Goal: Task Accomplishment & Management: Use online tool/utility

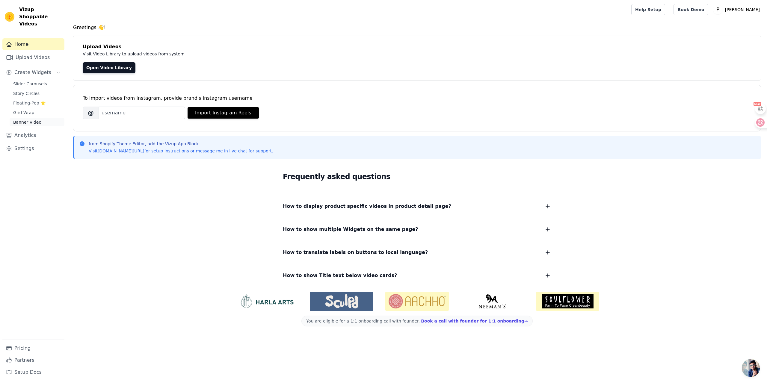
click at [28, 119] on span "Banner Video" at bounding box center [27, 122] width 28 height 6
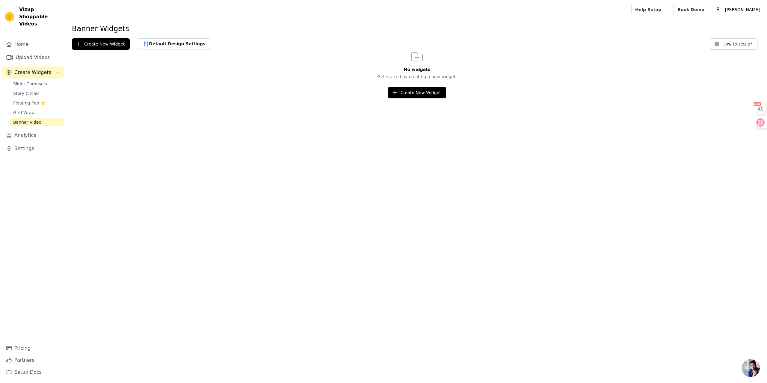
click at [197, 98] on html "Vizup Shoppable Videos Home Upload Videos Create Widgets Slider Carousels Story…" at bounding box center [383, 49] width 767 height 98
click at [45, 118] on link "Banner Video" at bounding box center [37, 122] width 55 height 8
click at [425, 90] on button "Create New Widget" at bounding box center [417, 92] width 58 height 11
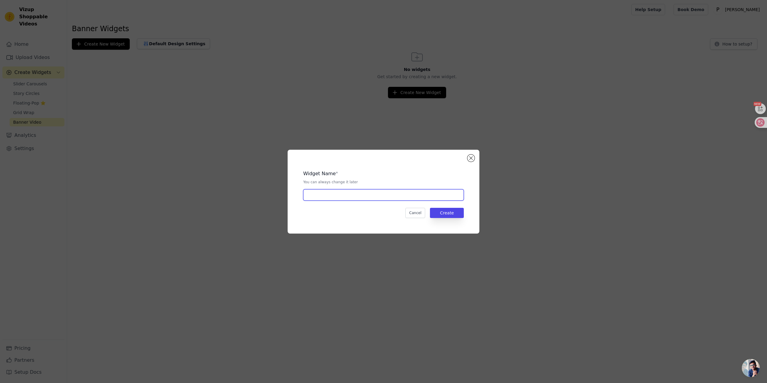
click at [398, 195] on input "text" at bounding box center [383, 194] width 161 height 11
type input "YZH"
click at [448, 213] on button "Create" at bounding box center [447, 213] width 34 height 10
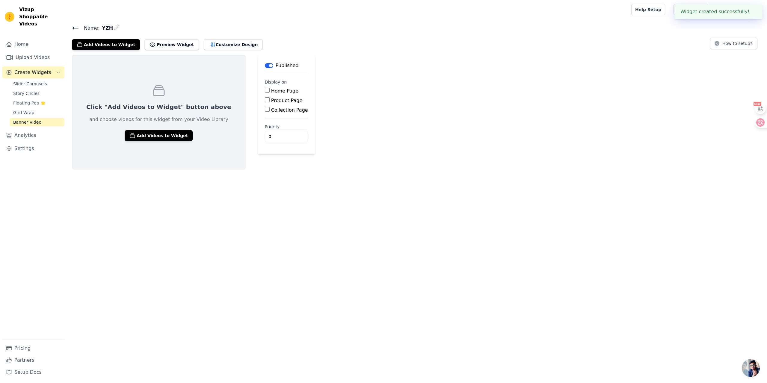
click at [38, 119] on span "Banner Video" at bounding box center [27, 122] width 28 height 6
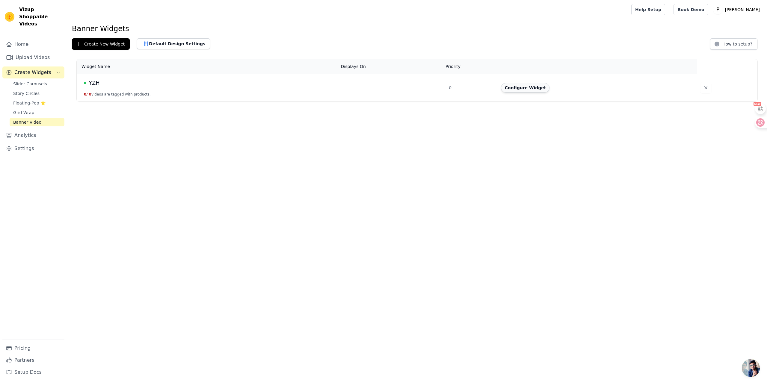
click at [536, 88] on button "Configure Widget" at bounding box center [525, 88] width 49 height 10
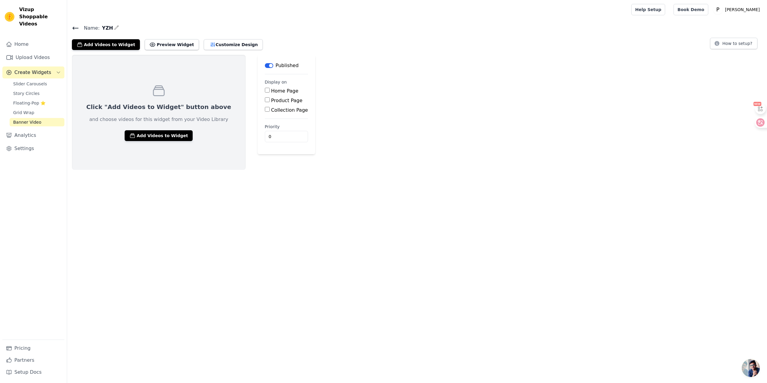
click at [284, 93] on label "Home Page" at bounding box center [284, 91] width 27 height 6
click at [270, 93] on input "Home Page" at bounding box center [267, 90] width 5 height 5
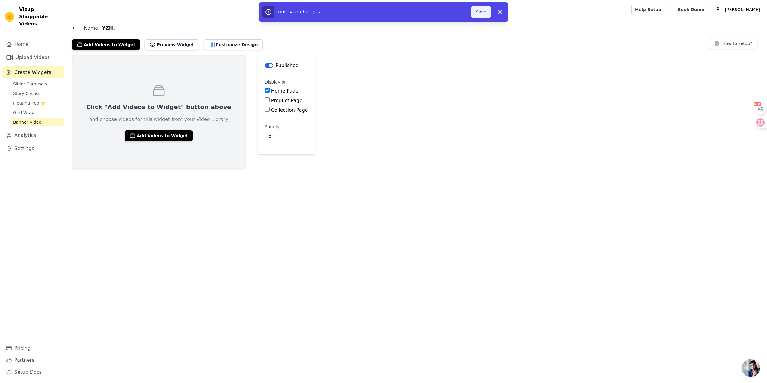
click at [485, 10] on button "Save" at bounding box center [481, 11] width 20 height 11
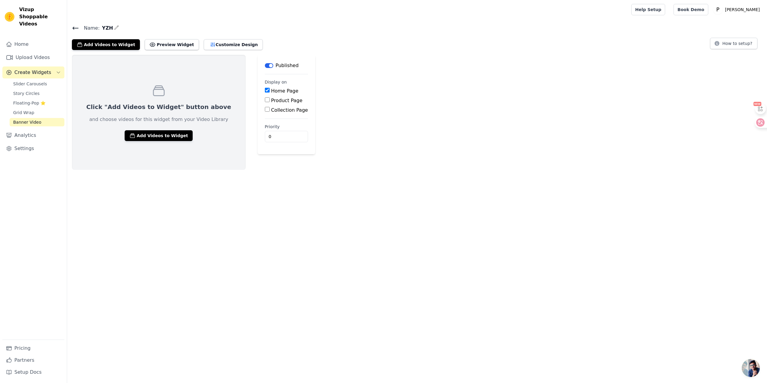
click at [271, 88] on label "Home Page" at bounding box center [284, 91] width 27 height 6
click at [265, 88] on input "Home Page" at bounding box center [267, 90] width 5 height 5
checkbox input "false"
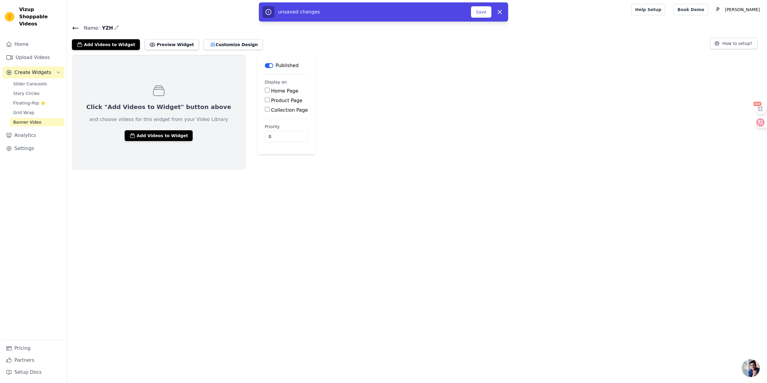
click at [265, 66] on button "Label" at bounding box center [269, 65] width 8 height 5
click at [258, 61] on main "Label Draft Display on Home Page Product Page Collection Page Priority 0 unsave…" at bounding box center [286, 104] width 57 height 99
click at [265, 65] on button "Label" at bounding box center [269, 65] width 8 height 5
click at [177, 134] on button "Add Videos to Widget" at bounding box center [159, 135] width 68 height 11
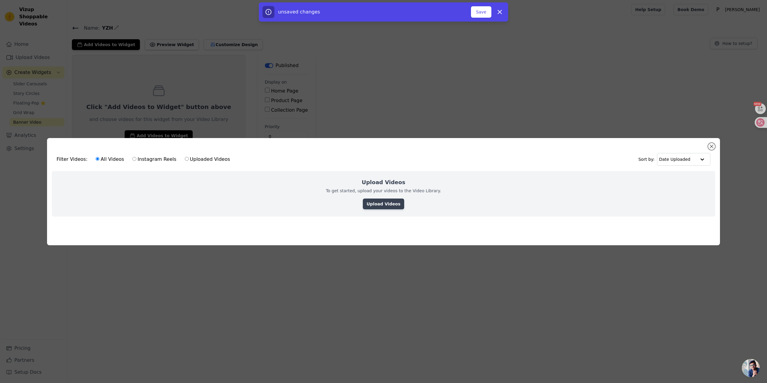
click at [387, 200] on link "Upload Videos" at bounding box center [383, 204] width 41 height 11
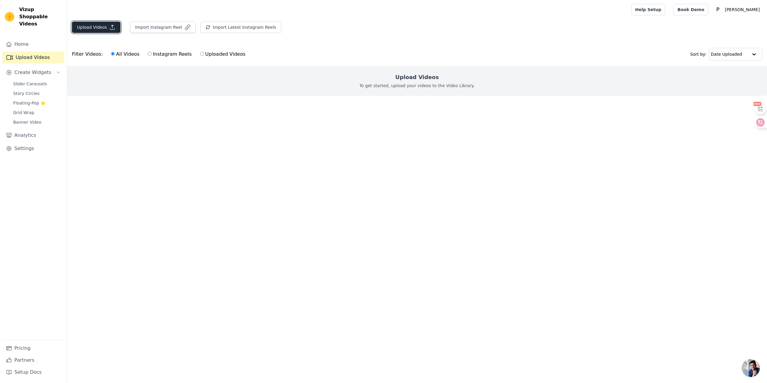
click at [108, 24] on button "Upload Videos" at bounding box center [96, 27] width 49 height 11
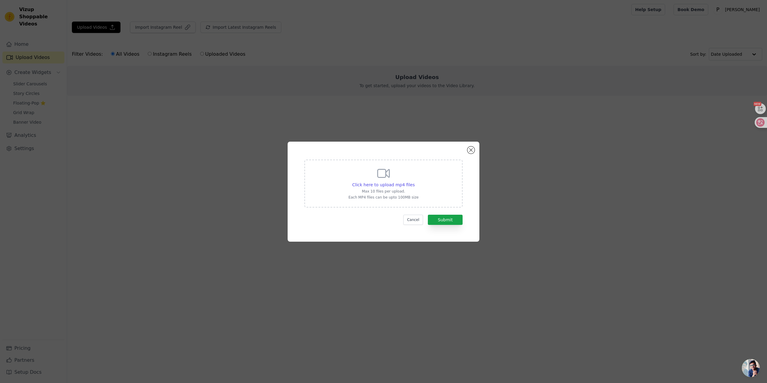
click at [374, 189] on p "Max 10 files per upload." at bounding box center [383, 191] width 70 height 5
click at [414, 182] on input "Click here to upload mp4 files Max 10 files per upload. Each MP4 files can be u…" at bounding box center [414, 181] width 0 height 0
type input "C:\fakepath\homepage herobanner.mp4"
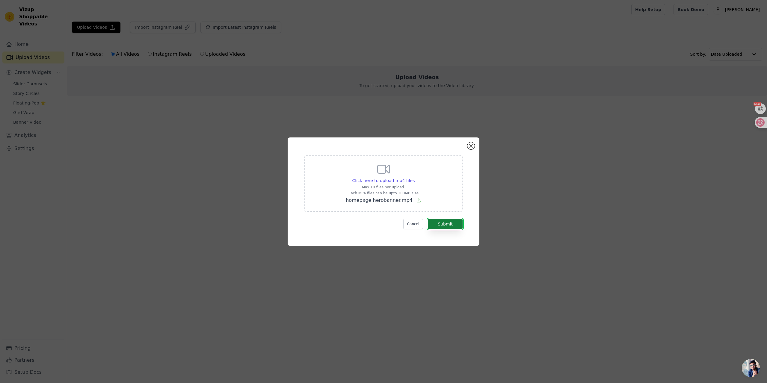
click at [447, 223] on button "Submit" at bounding box center [445, 224] width 35 height 10
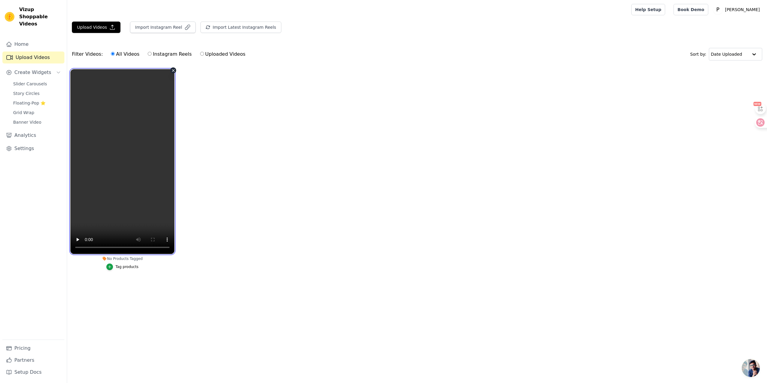
click at [126, 172] on video at bounding box center [122, 161] width 104 height 185
click at [28, 119] on span "Banner Video" at bounding box center [27, 122] width 28 height 6
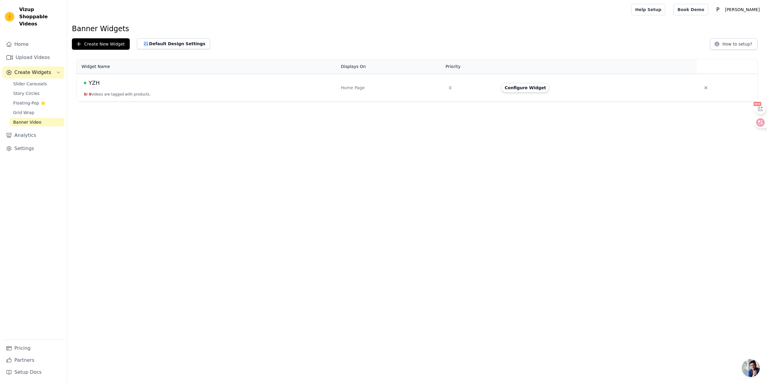
click at [160, 90] on td "YZH 0 / 0 videos are tagged with products." at bounding box center [207, 88] width 261 height 28
click at [532, 87] on button "Configure Widget" at bounding box center [525, 88] width 49 height 10
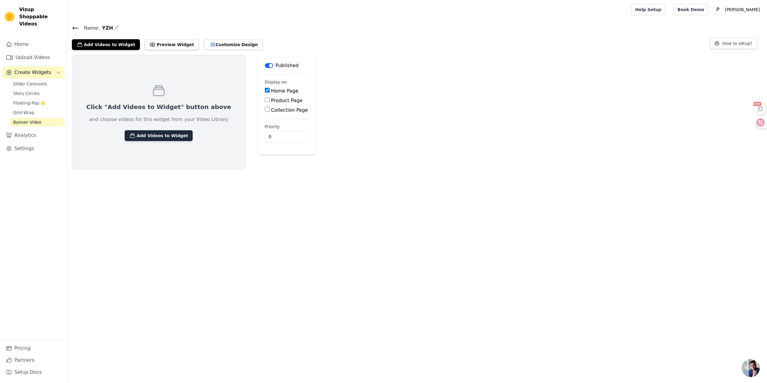
click at [166, 136] on button "Add Videos to Widget" at bounding box center [159, 135] width 68 height 11
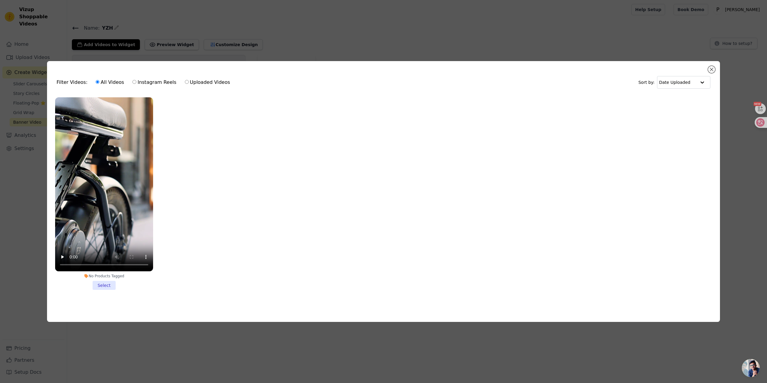
click at [105, 286] on li "No Products Tagged Select" at bounding box center [104, 193] width 98 height 193
click at [0, 0] on input "No Products Tagged Select" at bounding box center [0, 0] width 0 height 0
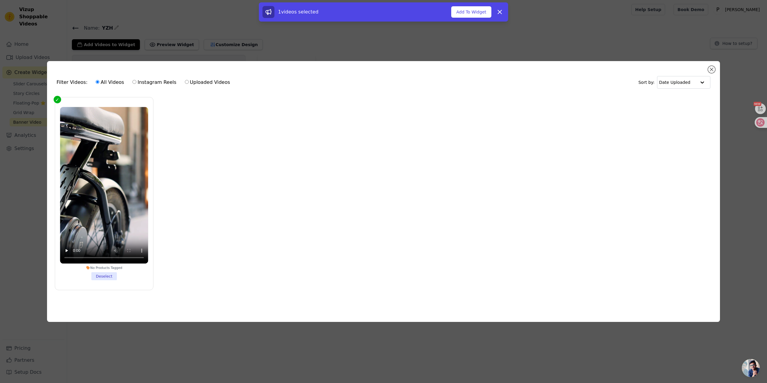
click at [716, 68] on div "Filter Videos: All Videos Instagram Reels Uploaded Videos Sort by: Date Uploade…" at bounding box center [383, 191] width 673 height 261
click at [711, 69] on button "Close modal" at bounding box center [711, 69] width 7 height 7
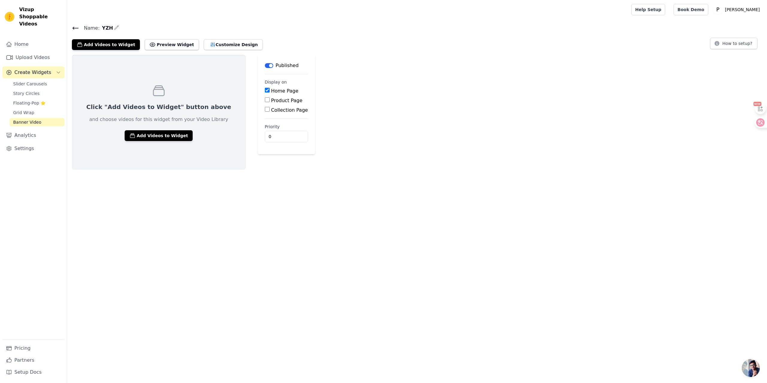
click at [112, 170] on html "Vizup Shoppable Videos Home Upload Videos Create Widgets Slider Carousels Story…" at bounding box center [383, 85] width 767 height 170
click at [145, 131] on button "Add Videos to Widget" at bounding box center [159, 135] width 68 height 11
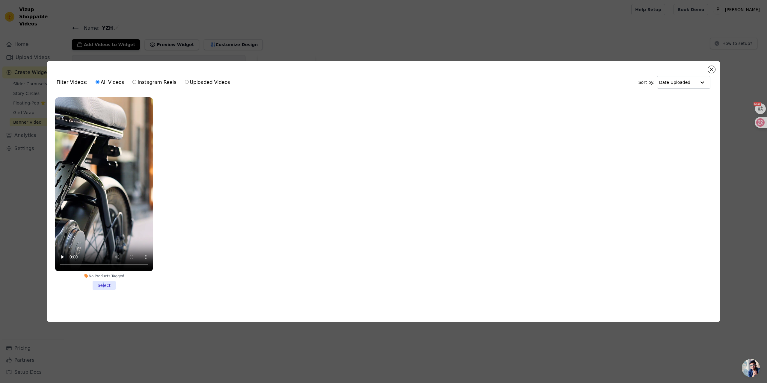
click at [104, 285] on li "No Products Tagged Select" at bounding box center [104, 193] width 98 height 193
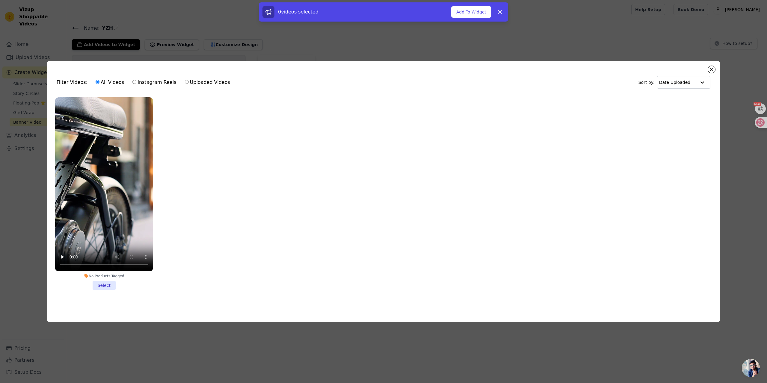
click at [101, 281] on li "No Products Tagged Select" at bounding box center [104, 193] width 98 height 193
click at [0, 0] on input "No Products Tagged Select" at bounding box center [0, 0] width 0 height 0
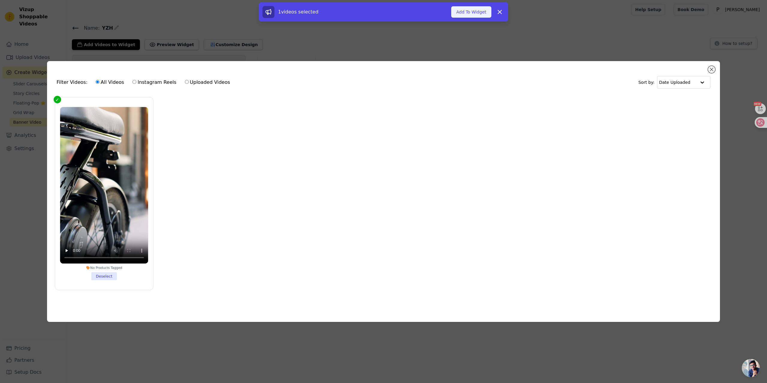
click at [470, 14] on button "Add To Widget" at bounding box center [471, 11] width 40 height 11
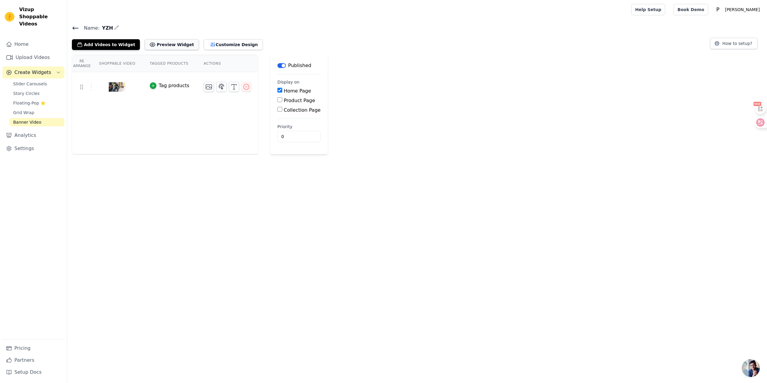
click at [161, 48] on button "Preview Widget" at bounding box center [172, 44] width 54 height 11
click at [231, 84] on icon "button" at bounding box center [233, 86] width 7 height 7
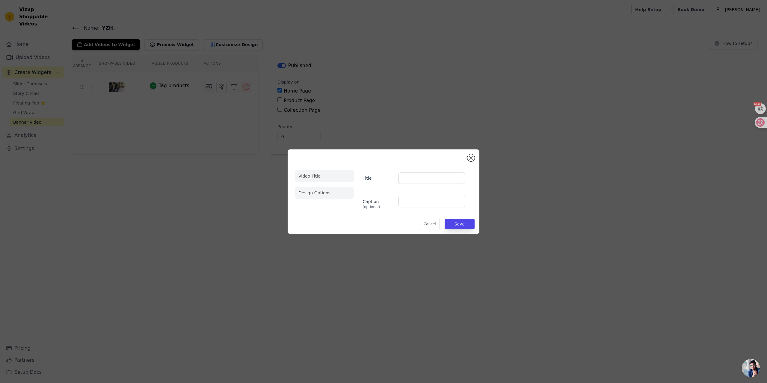
click at [332, 196] on li "Design Options" at bounding box center [324, 193] width 59 height 12
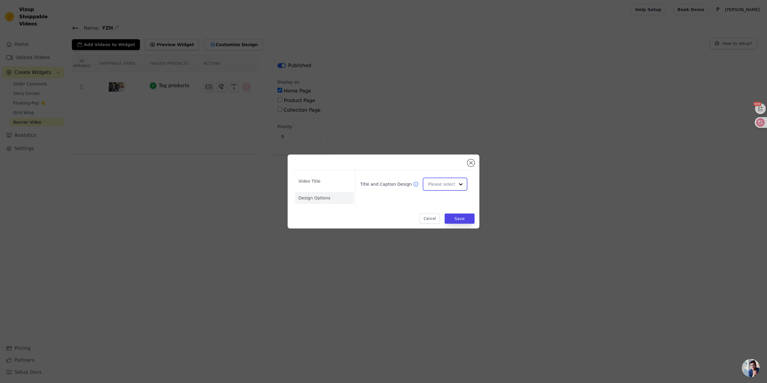
click at [449, 185] on input "Title and Caption Design" at bounding box center [441, 184] width 27 height 12
click at [447, 198] on div "Card" at bounding box center [444, 198] width 43 height 13
click at [443, 186] on input "Title and Caption Design" at bounding box center [441, 184] width 27 height 12
click at [437, 227] on div "Minimalist" at bounding box center [444, 223] width 43 height 13
click at [295, 187] on ul "Video Title Design Options" at bounding box center [324, 190] width 59 height 34
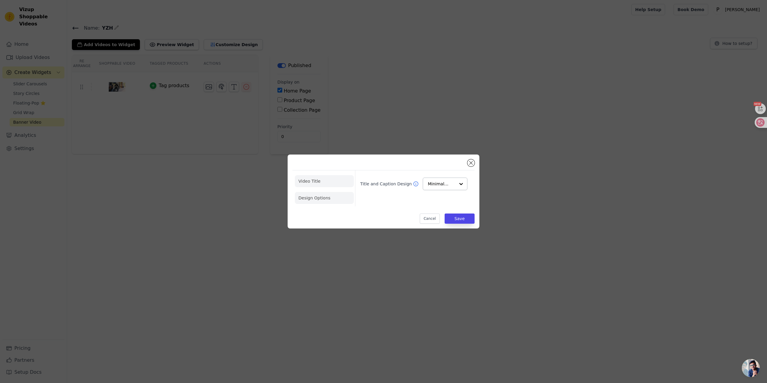
click at [305, 192] on li "Video Title" at bounding box center [324, 198] width 59 height 12
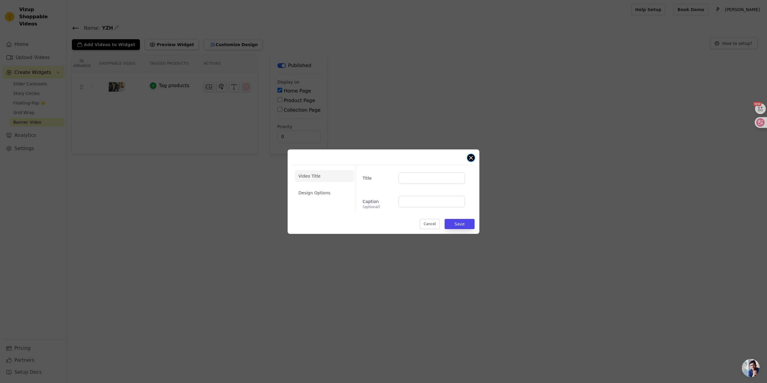
click at [472, 155] on button "Close modal" at bounding box center [470, 157] width 7 height 7
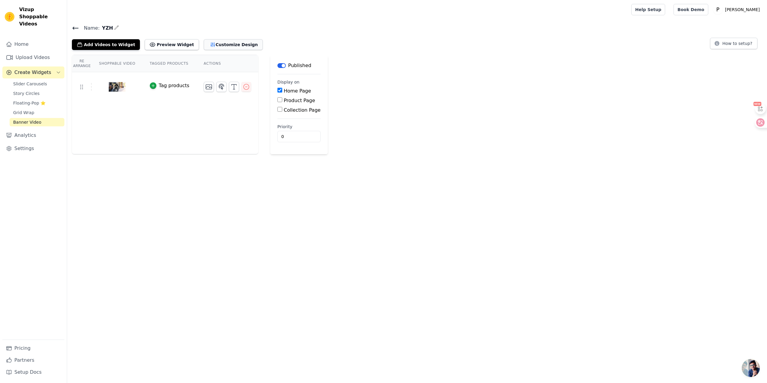
click at [224, 40] on button "Customize Design" at bounding box center [233, 44] width 59 height 11
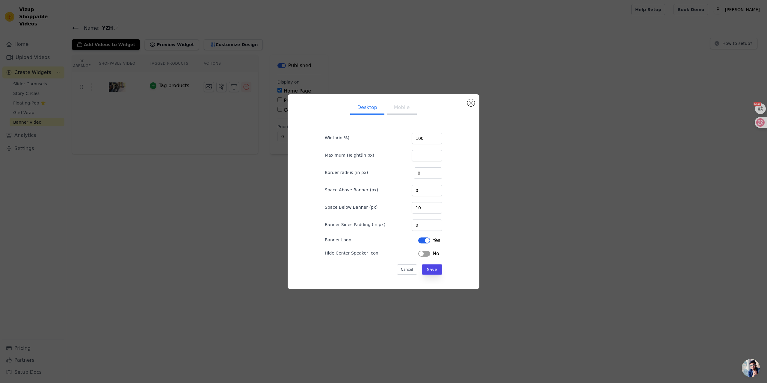
click at [400, 108] on button "Mobile" at bounding box center [402, 108] width 30 height 13
click at [379, 112] on button "Desktop" at bounding box center [367, 108] width 34 height 13
drag, startPoint x: 330, startPoint y: 207, endPoint x: 397, endPoint y: 214, distance: 67.7
click at [397, 214] on form "Width(in %) 100 Maximum Height(in px) Border radius (in px) 0 Space Above Banne…" at bounding box center [383, 201] width 127 height 158
click at [464, 217] on div "Desktop Mobile Width(in %) 100 Maximum Height(in px) Border radius (in px) 0 Sp…" at bounding box center [383, 191] width 182 height 185
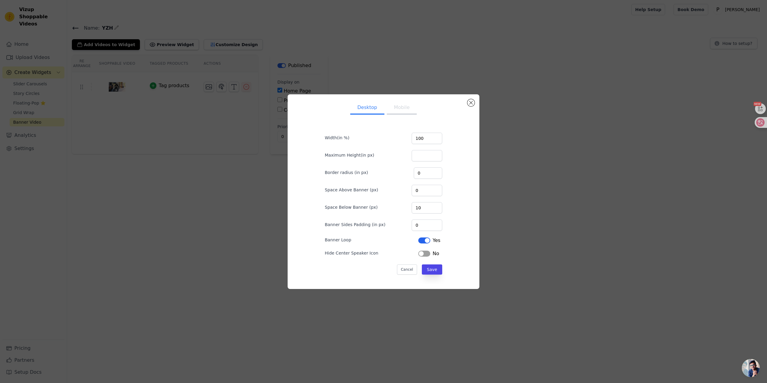
click at [402, 103] on button "Mobile" at bounding box center [402, 108] width 30 height 13
click at [403, 265] on button "Cancel" at bounding box center [407, 269] width 20 height 10
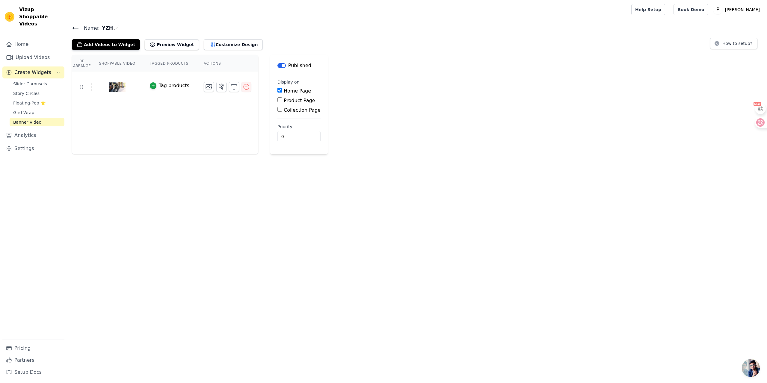
click at [403, 154] on html "Vizup Shoppable Videos Home Upload Videos Create Widgets Slider Carousels Story…" at bounding box center [383, 77] width 767 height 154
click at [222, 50] on div "Name: YZH Add Videos to Widget Preview Widget Customize Design How to setup? Re…" at bounding box center [417, 89] width 700 height 130
click at [226, 43] on button "Customize Design" at bounding box center [233, 44] width 59 height 11
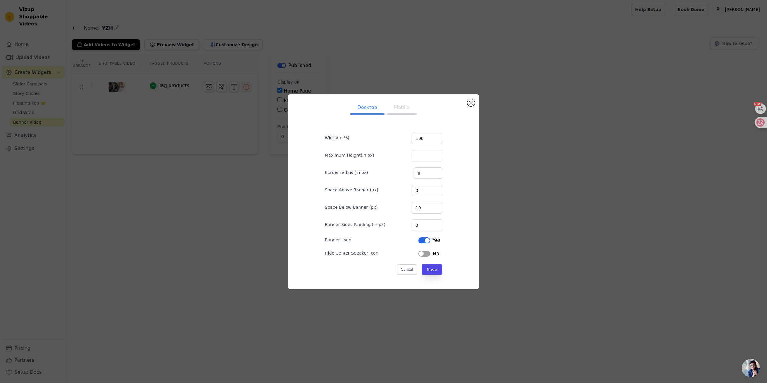
click at [468, 99] on div "Desktop Mobile Width(in %) 100 Maximum Height(in px) Border radius (in px) 0 Sp…" at bounding box center [383, 191] width 192 height 195
click at [471, 101] on button "Close modal" at bounding box center [470, 102] width 7 height 7
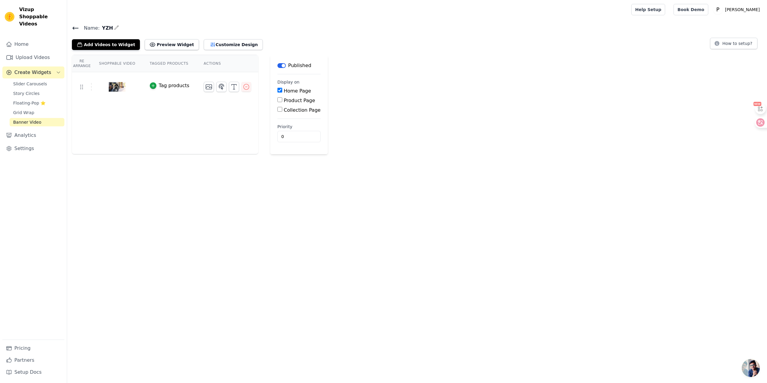
click at [291, 96] on div "Home Page Product Page Collection Page" at bounding box center [298, 100] width 43 height 26
click at [290, 99] on label "Product Page" at bounding box center [299, 101] width 31 height 6
click at [282, 99] on input "Product Page" at bounding box center [279, 99] width 5 height 5
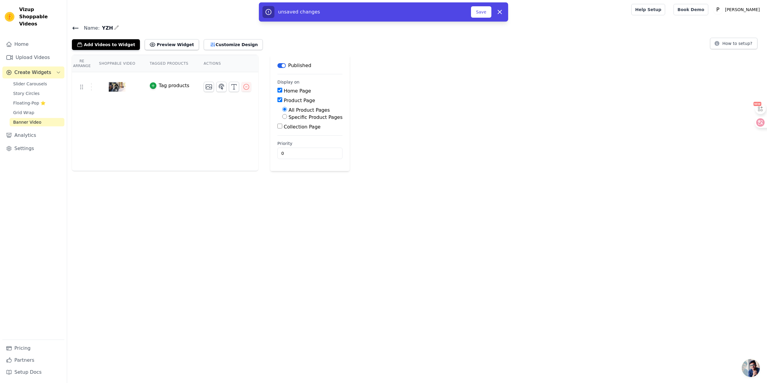
click at [290, 98] on label "Product Page" at bounding box center [299, 101] width 31 height 6
click at [282, 98] on input "Product Page" at bounding box center [279, 99] width 5 height 5
checkbox input "false"
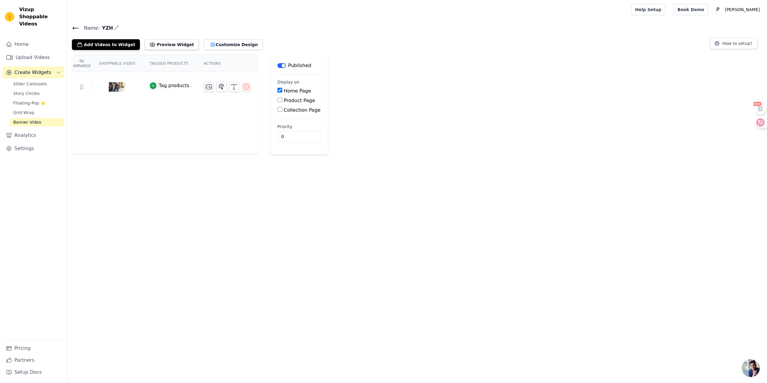
click at [293, 90] on label "Home Page" at bounding box center [297, 91] width 27 height 6
click at [282, 90] on input "Home Page" at bounding box center [279, 90] width 5 height 5
click at [293, 90] on label "Home Page" at bounding box center [297, 91] width 27 height 6
click at [282, 90] on input "Home Page" at bounding box center [279, 90] width 5 height 5
checkbox input "true"
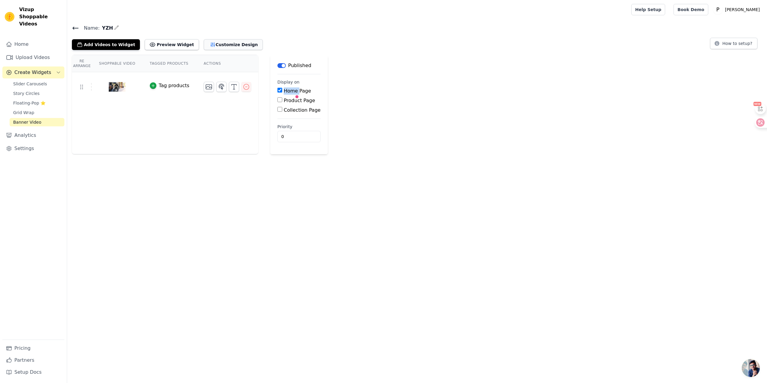
click at [223, 43] on button "Customize Design" at bounding box center [233, 44] width 59 height 11
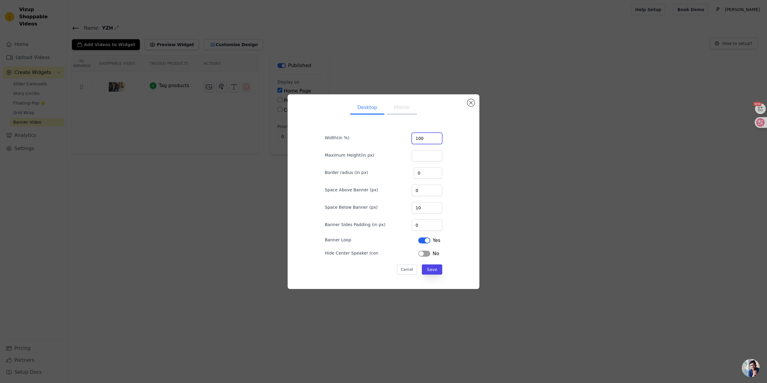
drag, startPoint x: 431, startPoint y: 141, endPoint x: 394, endPoint y: 140, distance: 36.8
click at [394, 140] on div "Width(in %) 100" at bounding box center [383, 137] width 117 height 13
drag, startPoint x: 427, startPoint y: 134, endPoint x: 410, endPoint y: 139, distance: 17.7
click at [411, 139] on div "Width(in %) 80" at bounding box center [383, 137] width 117 height 13
type input "100"
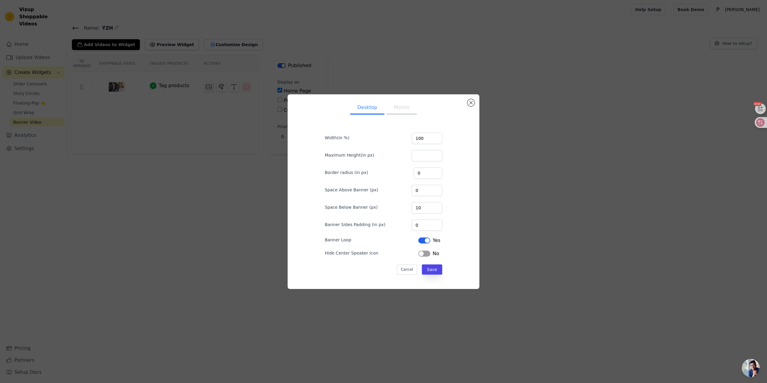
click at [465, 152] on div "Desktop Mobile Width(in %) 100 Maximum Height(in px) Border radius (in px) 0 Sp…" at bounding box center [383, 191] width 182 height 185
click at [424, 158] on input "Maximum Height(in px)" at bounding box center [426, 155] width 31 height 11
drag, startPoint x: 419, startPoint y: 159, endPoint x: 398, endPoint y: 159, distance: 21.3
click at [397, 159] on div "Maximum Height(in px)" at bounding box center [383, 155] width 117 height 13
click at [422, 160] on input "Maximum Height(in px)" at bounding box center [426, 155] width 31 height 11
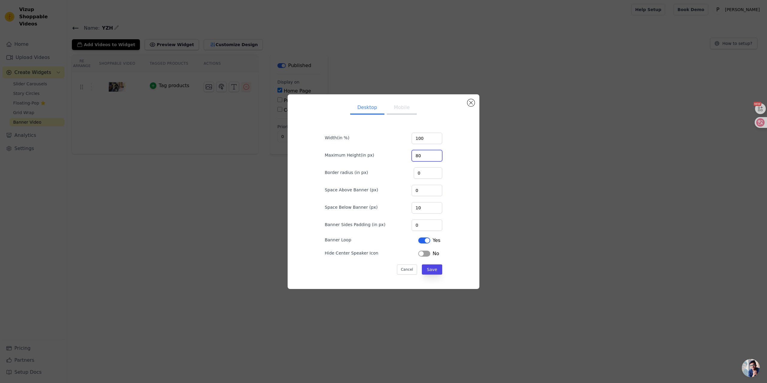
type input "8"
click at [424, 155] on input "Maximum Height(in px)" at bounding box center [426, 155] width 31 height 11
click at [393, 112] on button "Mobile" at bounding box center [402, 108] width 30 height 13
click at [362, 111] on button "Desktop" at bounding box center [367, 108] width 34 height 13
drag, startPoint x: 325, startPoint y: 210, endPoint x: 389, endPoint y: 211, distance: 63.8
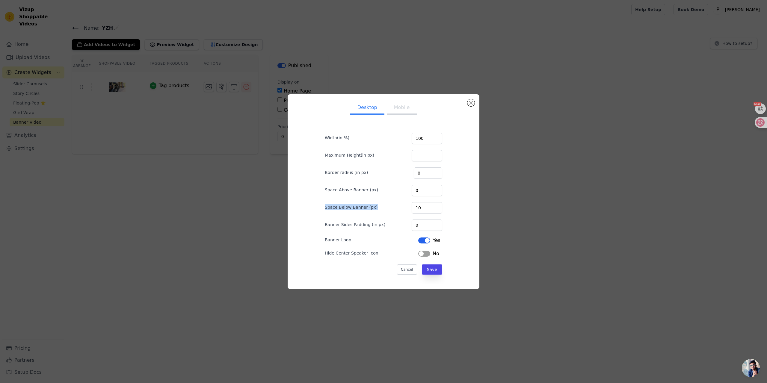
click at [389, 211] on div "Space Below Banner (px) 10" at bounding box center [383, 207] width 117 height 13
click at [313, 205] on div "Desktop Mobile Width(in %) 100 Maximum Height(in px) Border radius (in px) 0 Sp…" at bounding box center [383, 191] width 182 height 185
drag, startPoint x: 352, startPoint y: 205, endPoint x: 390, endPoint y: 206, distance: 37.5
click at [382, 206] on div "Space Below Banner (px) 10" at bounding box center [383, 207] width 117 height 13
click at [337, 193] on div "Space Above Banner (px) 0" at bounding box center [383, 190] width 117 height 13
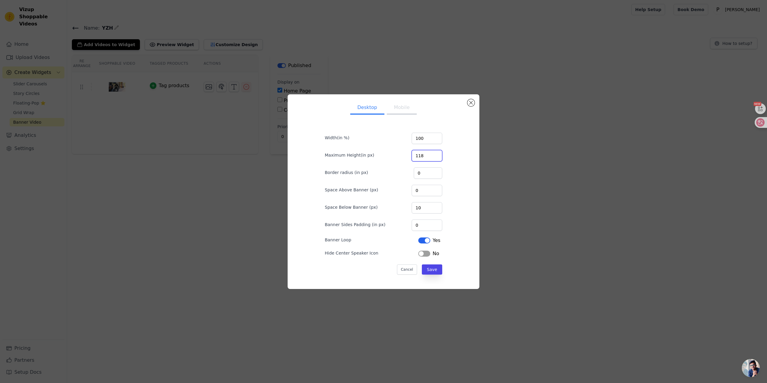
click at [431, 155] on input "118" at bounding box center [426, 155] width 31 height 11
drag, startPoint x: 426, startPoint y: 155, endPoint x: 382, endPoint y: 153, distance: 43.5
click at [391, 154] on div "Maximum Height(in px) 118" at bounding box center [383, 155] width 117 height 13
type input "400"
drag, startPoint x: 431, startPoint y: 268, endPoint x: 375, endPoint y: 102, distance: 175.9
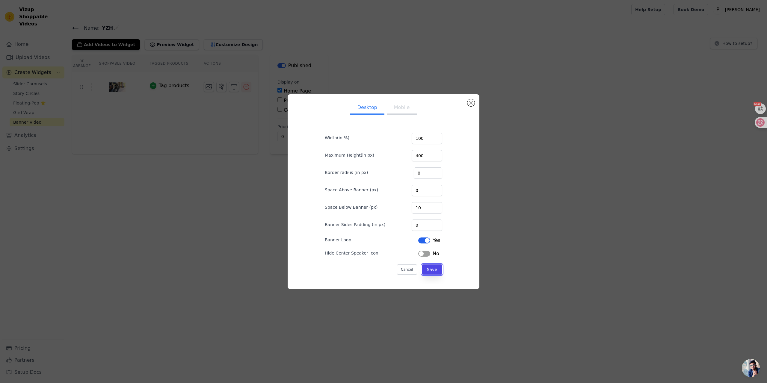
click at [376, 108] on div "Desktop Mobile Width(in %) 100 Maximum Height(in px) 400 Border radius (in px) …" at bounding box center [383, 191] width 137 height 185
click at [402, 112] on button "Mobile" at bounding box center [402, 108] width 30 height 13
click at [424, 153] on input "Maximum Height(in px)" at bounding box center [426, 155] width 31 height 11
type input "400"
click at [375, 113] on button "Desktop" at bounding box center [367, 108] width 34 height 13
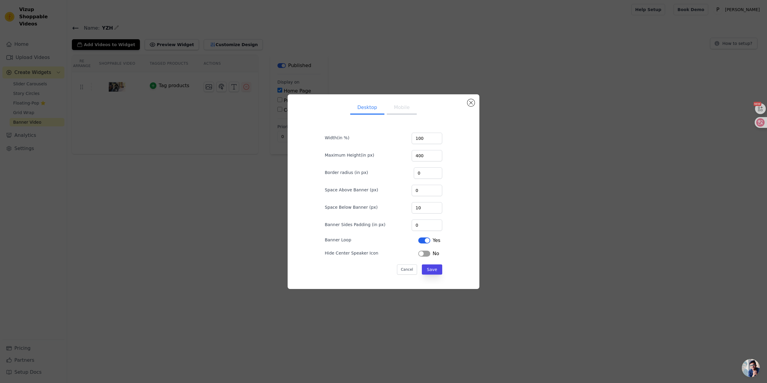
click at [392, 116] on ul "Desktop Mobile" at bounding box center [383, 108] width 137 height 18
click at [418, 254] on button "Label" at bounding box center [424, 254] width 12 height 6
click at [418, 251] on button "Label" at bounding box center [424, 254] width 12 height 6
click at [418, 252] on button "Label" at bounding box center [424, 254] width 12 height 6
click at [435, 270] on button "Save" at bounding box center [432, 269] width 20 height 10
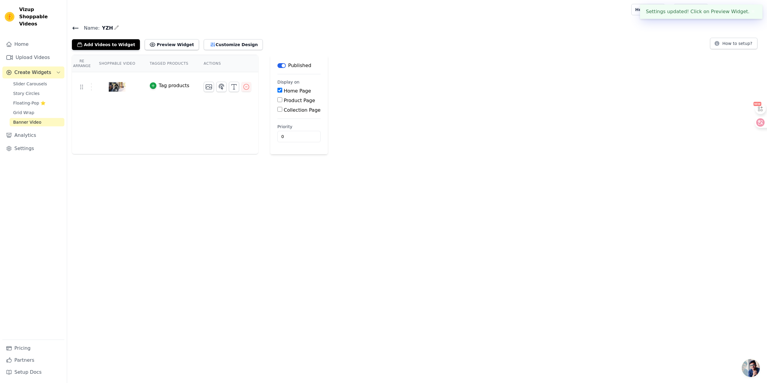
click at [166, 38] on div "Add Videos to Widget Preview Widget Customize Design" at bounding box center [170, 43] width 196 height 13
click at [168, 43] on button "Preview Widget" at bounding box center [172, 44] width 54 height 11
click at [112, 86] on img at bounding box center [117, 86] width 17 height 29
click at [161, 46] on button "Preview Widget" at bounding box center [172, 44] width 54 height 11
click at [371, 84] on div "Re Arrange Shoppable Video Tagged Products Actions Tag products Save Videos In …" at bounding box center [417, 104] width 700 height 99
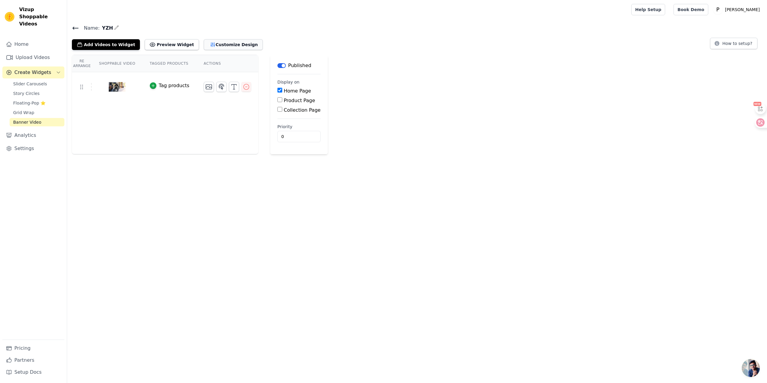
click at [219, 45] on button "Customize Design" at bounding box center [233, 44] width 59 height 11
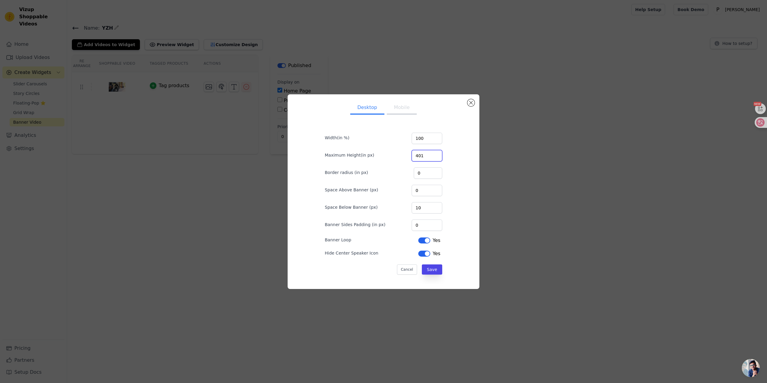
click at [433, 155] on input "401" at bounding box center [426, 155] width 31 height 11
drag, startPoint x: 426, startPoint y: 155, endPoint x: 384, endPoint y: 151, distance: 42.5
click at [388, 150] on div "Maximum Height(in px) 401" at bounding box center [383, 155] width 117 height 13
type input "2"
type input "600"
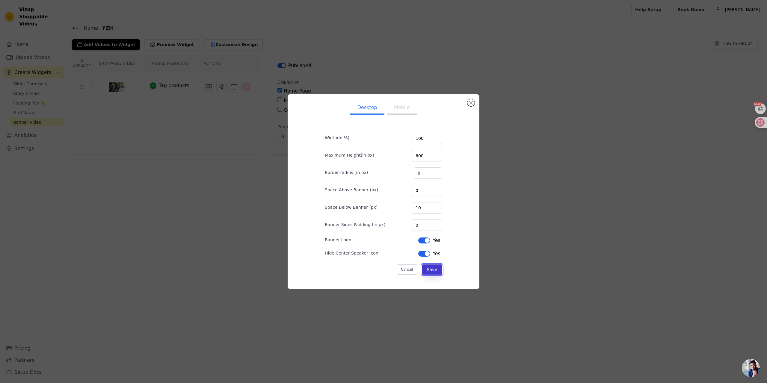
click at [429, 266] on button "Save" at bounding box center [432, 269] width 20 height 10
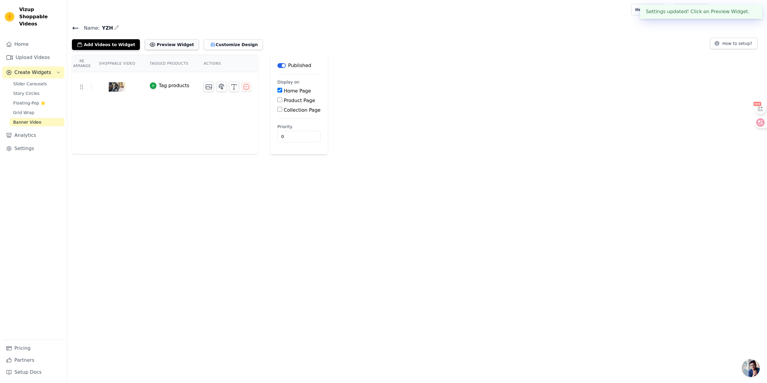
click at [165, 47] on button "Preview Widget" at bounding box center [172, 44] width 54 height 11
click at [338, 113] on div "Re Arrange Shoppable Video Tagged Products Actions Tag products Save Videos In …" at bounding box center [417, 104] width 700 height 99
click at [234, 47] on button "Customize Design" at bounding box center [233, 44] width 59 height 11
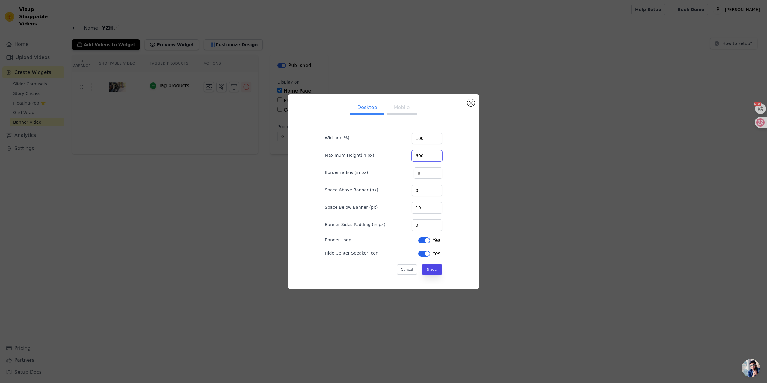
click at [427, 155] on input "600" at bounding box center [426, 155] width 31 height 11
drag, startPoint x: 429, startPoint y: 155, endPoint x: 334, endPoint y: 146, distance: 95.0
click at [358, 149] on div "Maximum Height(in px) 600" at bounding box center [383, 155] width 117 height 13
click at [397, 158] on div "Maximum Height(in px) 600" at bounding box center [383, 155] width 117 height 13
drag, startPoint x: 426, startPoint y: 152, endPoint x: 386, endPoint y: 157, distance: 39.8
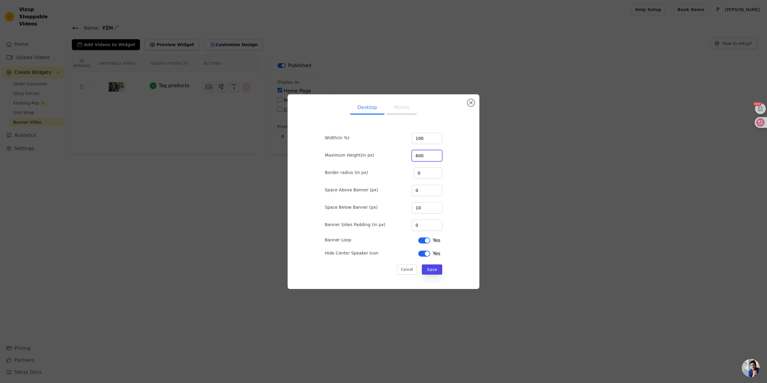
click at [386, 157] on div "Maximum Height(in px) 600" at bounding box center [383, 155] width 117 height 13
click at [409, 157] on div "Maximum Height(in px) 600" at bounding box center [383, 155] width 117 height 13
drag, startPoint x: 427, startPoint y: 158, endPoint x: 376, endPoint y: 155, distance: 51.6
click at [385, 155] on div "Maximum Height(in px) 600" at bounding box center [383, 155] width 117 height 13
type input "800"
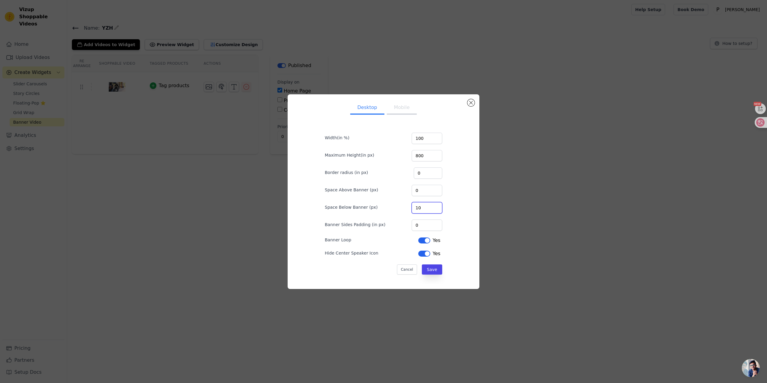
drag, startPoint x: 421, startPoint y: 208, endPoint x: 373, endPoint y: 208, distance: 47.9
click at [386, 209] on div "Space Below Banner (px) 10" at bounding box center [383, 207] width 117 height 13
click at [428, 270] on button "Save" at bounding box center [432, 269] width 20 height 10
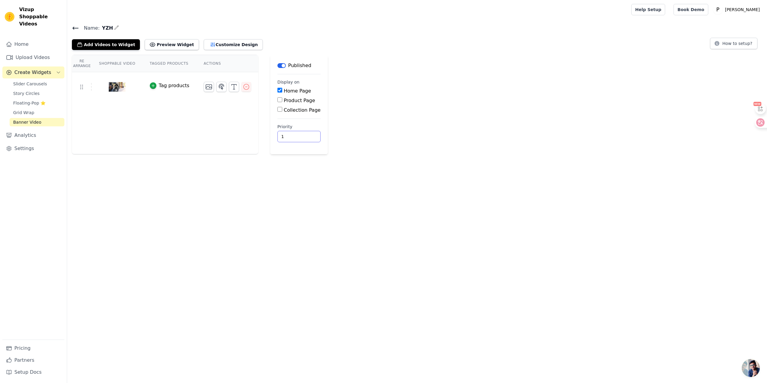
type input "1"
click at [301, 136] on input "1" at bounding box center [298, 136] width 43 height 11
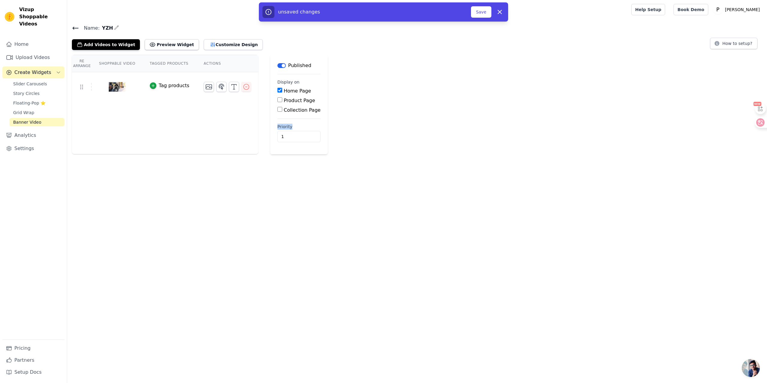
drag, startPoint x: 270, startPoint y: 126, endPoint x: 298, endPoint y: 126, distance: 28.5
click at [298, 126] on main "Label Published Display on Home Page Product Page Collection Page Priority 1 un…" at bounding box center [298, 104] width 57 height 99
click at [290, 129] on div at bounding box center [290, 129] width 0 height 0
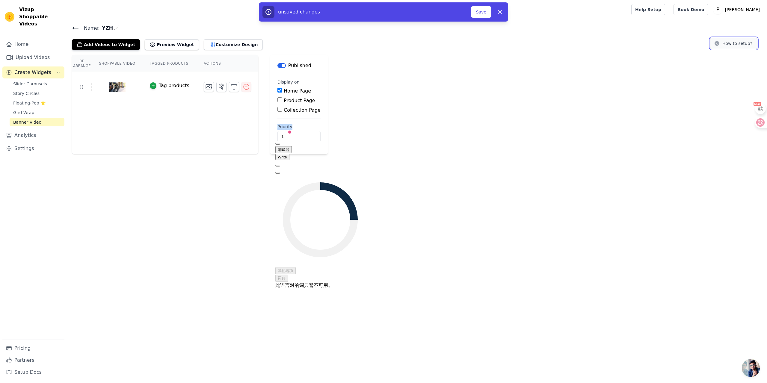
click at [722, 46] on button "How to setup?" at bounding box center [733, 43] width 47 height 11
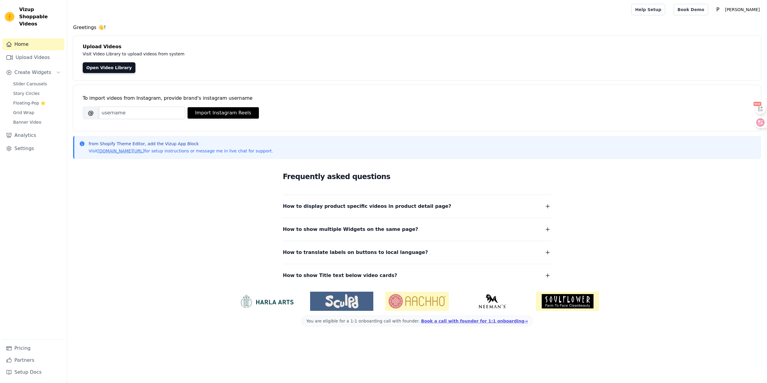
click at [33, 118] on link "Banner Video" at bounding box center [37, 122] width 55 height 8
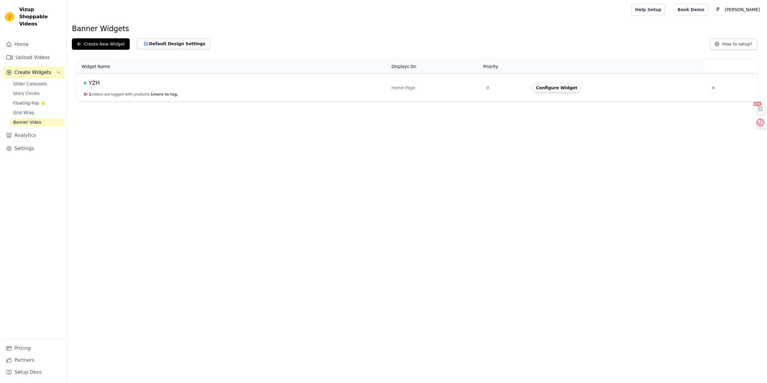
drag, startPoint x: 183, startPoint y: 99, endPoint x: 226, endPoint y: 106, distance: 44.0
click at [229, 102] on html "Vizup Shoppable Videos Home Upload Videos Create Widgets Slider Carousels Story…" at bounding box center [383, 51] width 767 height 102
click at [105, 82] on div "YZH" at bounding box center [234, 83] width 300 height 8
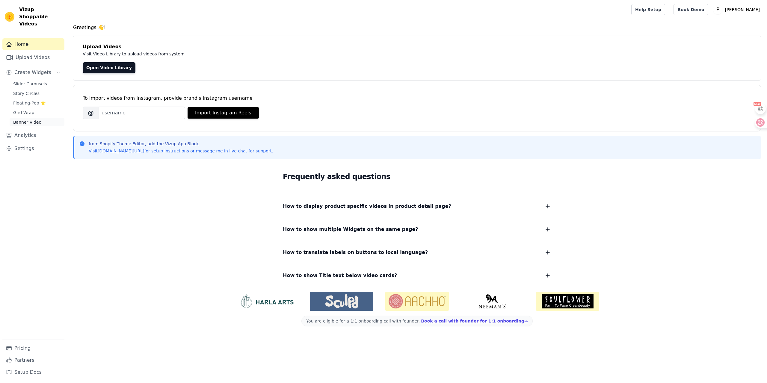
click at [34, 118] on link "Banner Video" at bounding box center [37, 122] width 55 height 8
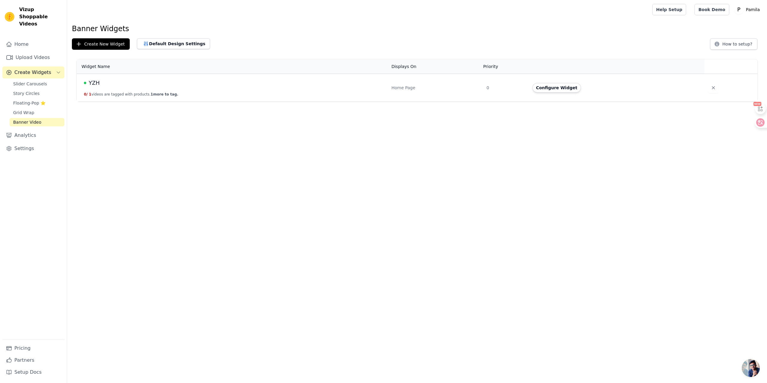
drag, startPoint x: 104, startPoint y: 95, endPoint x: 197, endPoint y: 95, distance: 92.8
click at [197, 95] on td "YZH 0 / 1 videos are tagged with products. 1 more to tag." at bounding box center [232, 88] width 311 height 28
click at [209, 94] on td "YZH 0 / 1 videos are tagged with products. 1 more to tag." at bounding box center [232, 88] width 311 height 28
click at [185, 49] on button "Default Design Settings" at bounding box center [173, 43] width 73 height 11
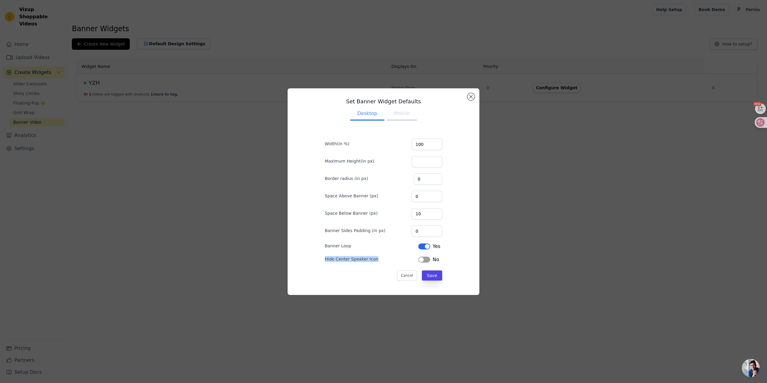
drag, startPoint x: 379, startPoint y: 260, endPoint x: 316, endPoint y: 259, distance: 63.2
click at [316, 259] on div "Set Banner Widget Defaults Desktop Mobile Width(in %) 100 Maximum Height(in px)…" at bounding box center [383, 191] width 137 height 197
click at [324, 261] on div at bounding box center [324, 261] width 0 height 0
click at [329, 305] on button at bounding box center [326, 306] width 5 height 2
click at [421, 261] on button "Label" at bounding box center [424, 260] width 12 height 6
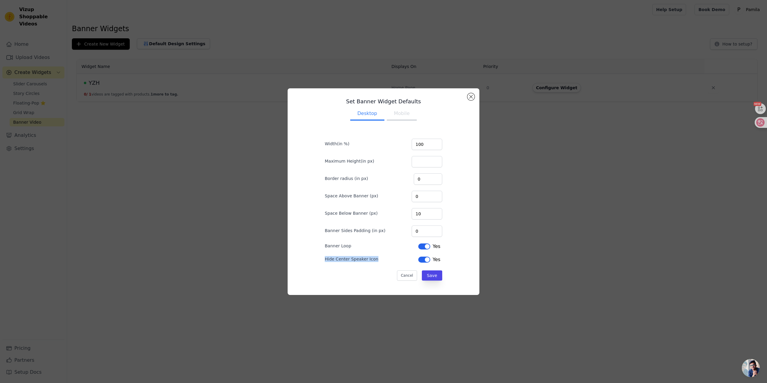
click at [395, 116] on button "Mobile" at bounding box center [402, 114] width 30 height 13
click at [366, 123] on div "Set Banner Widget Defaults Desktop Mobile Width(in %) 100 Maximum Height(in px)…" at bounding box center [383, 191] width 137 height 197
click at [368, 115] on button "Desktop" at bounding box center [367, 114] width 34 height 13
drag, startPoint x: 423, startPoint y: 214, endPoint x: 396, endPoint y: 213, distance: 27.6
click at [401, 212] on div "Space Below Banner (px) 10" at bounding box center [383, 213] width 117 height 13
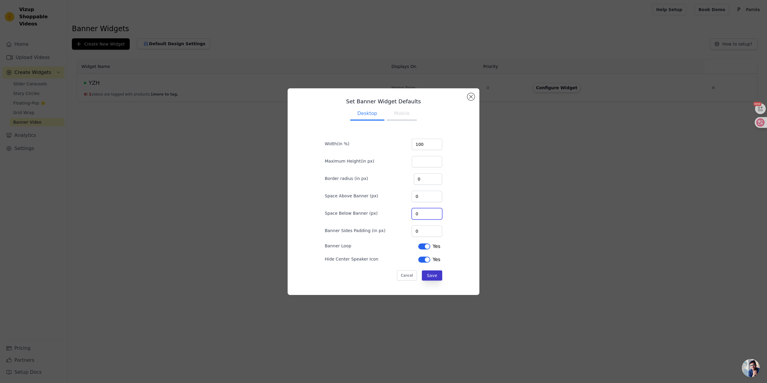
type input "0"
click at [429, 278] on button "Save" at bounding box center [432, 275] width 20 height 10
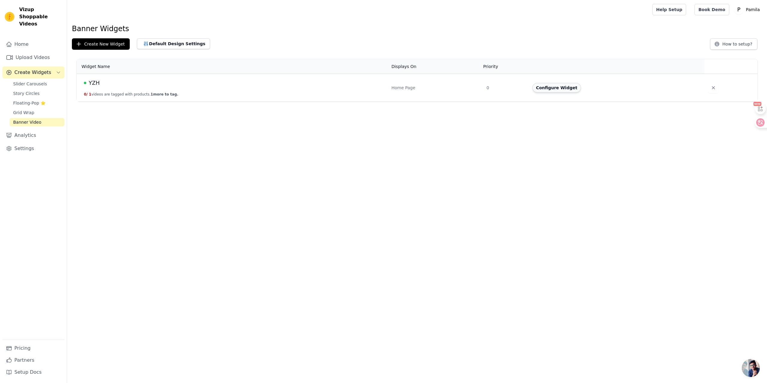
click at [548, 90] on button "Configure Widget" at bounding box center [556, 88] width 49 height 10
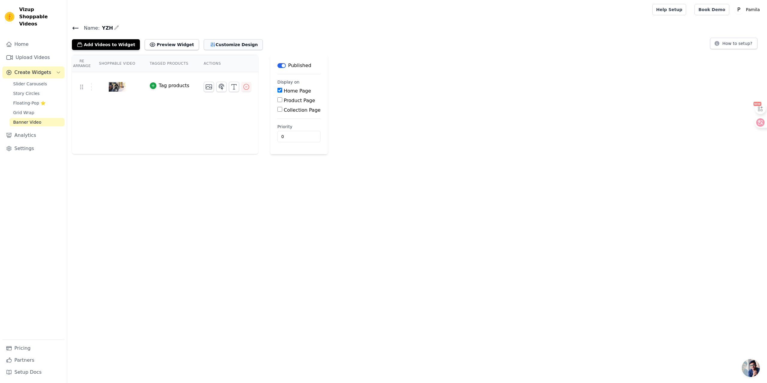
click at [221, 44] on button "Customize Design" at bounding box center [233, 44] width 59 height 11
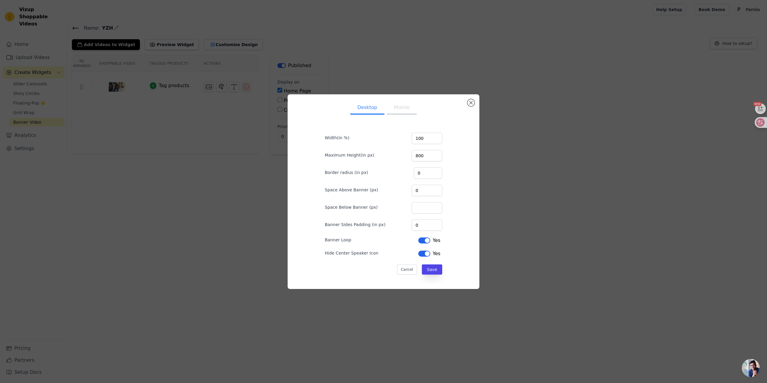
click at [397, 108] on button "Mobile" at bounding box center [402, 108] width 30 height 13
click at [357, 110] on button "Desktop" at bounding box center [367, 108] width 34 height 13
drag, startPoint x: 382, startPoint y: 111, endPoint x: 394, endPoint y: 118, distance: 14.3
click at [382, 111] on ul "Desktop Mobile" at bounding box center [383, 108] width 137 height 18
click at [394, 111] on button "Mobile" at bounding box center [402, 108] width 30 height 13
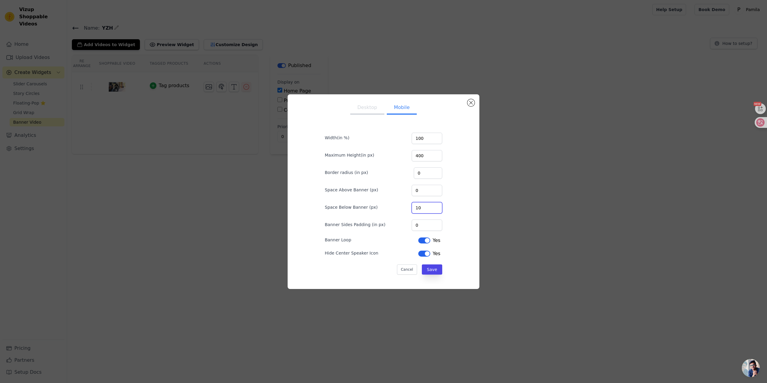
drag, startPoint x: 425, startPoint y: 210, endPoint x: 393, endPoint y: 206, distance: 32.8
click at [400, 206] on div "Space Below Banner (px) 10" at bounding box center [383, 207] width 117 height 13
click at [426, 271] on button "Save" at bounding box center [432, 269] width 20 height 10
click at [366, 106] on button "Desktop" at bounding box center [367, 107] width 34 height 13
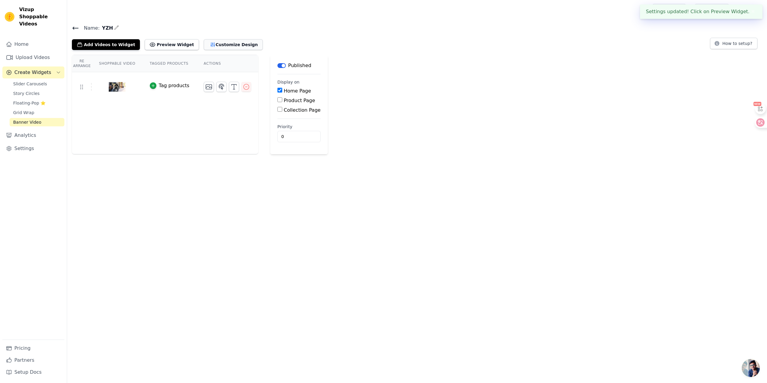
click at [235, 44] on button "Customize Design" at bounding box center [233, 44] width 59 height 11
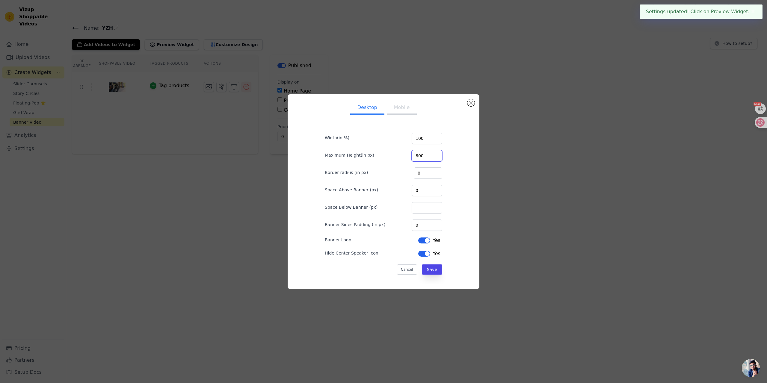
drag, startPoint x: 427, startPoint y: 155, endPoint x: 392, endPoint y: 155, distance: 35.6
click at [396, 154] on div "Maximum Height(in px) 800" at bounding box center [383, 155] width 117 height 13
type input "1000"
click at [424, 270] on button "Save" at bounding box center [432, 269] width 20 height 10
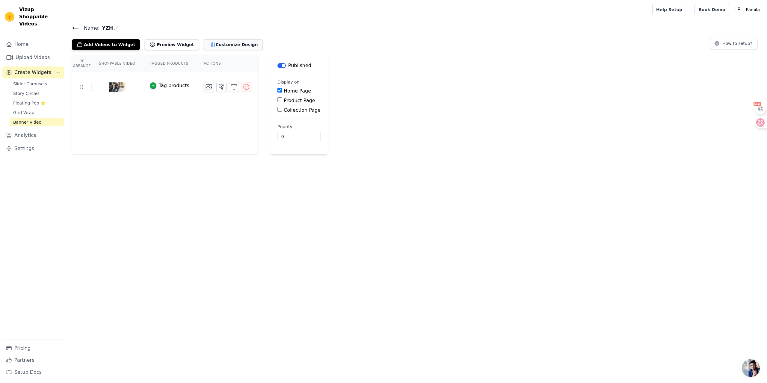
click at [242, 42] on button "Customize Design" at bounding box center [233, 44] width 59 height 11
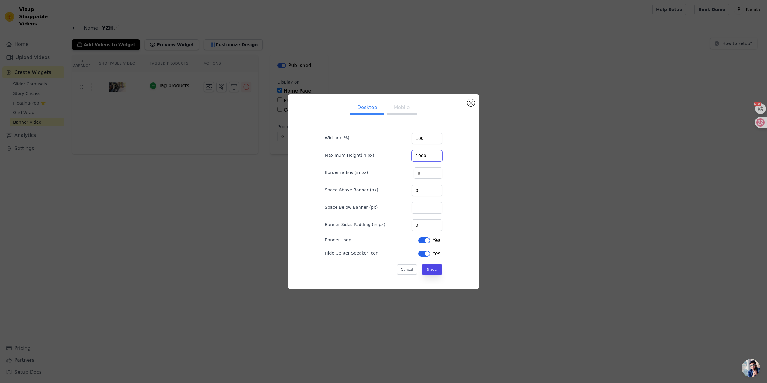
drag, startPoint x: 426, startPoint y: 155, endPoint x: 354, endPoint y: 151, distance: 72.3
click at [373, 153] on div "Maximum Height(in px) 1000" at bounding box center [383, 155] width 117 height 13
drag, startPoint x: 429, startPoint y: 140, endPoint x: 385, endPoint y: 136, distance: 43.3
click at [388, 136] on div "Width(in %) 100" at bounding box center [383, 137] width 117 height 13
type input "80"
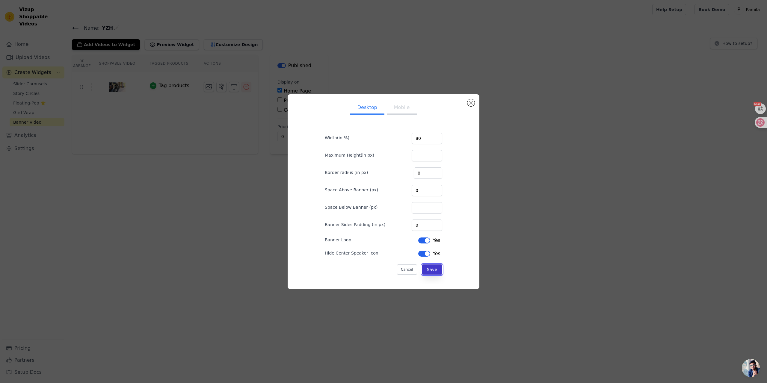
click at [429, 267] on button "Save" at bounding box center [432, 269] width 20 height 10
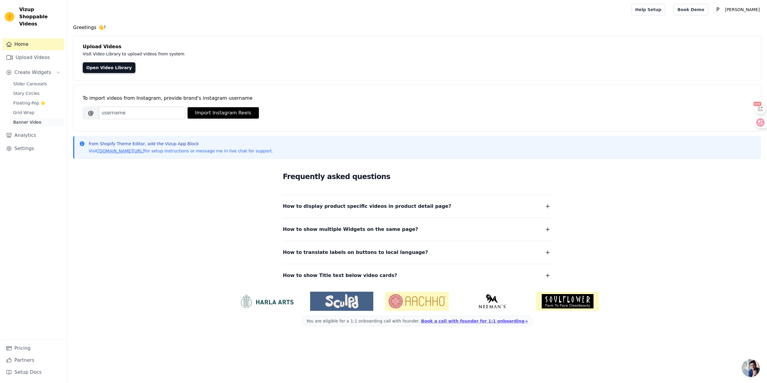
click at [26, 119] on span "Banner Video" at bounding box center [27, 122] width 28 height 6
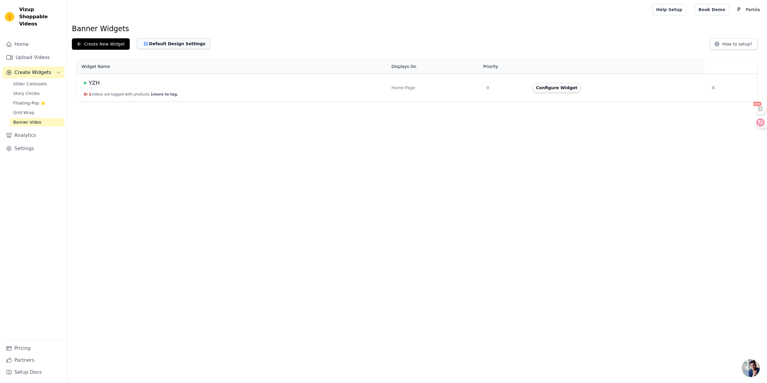
click at [193, 38] on button "Default Design Settings" at bounding box center [173, 43] width 73 height 11
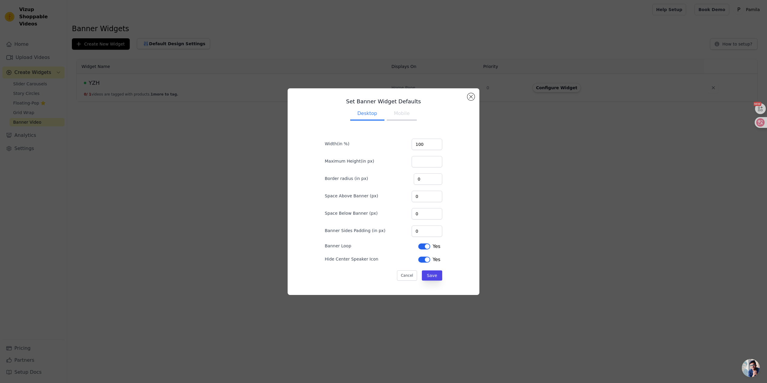
click at [402, 115] on button "Mobile" at bounding box center [402, 114] width 30 height 13
click at [361, 114] on button "Desktop" at bounding box center [367, 114] width 34 height 13
click at [429, 277] on button "Save" at bounding box center [432, 275] width 20 height 10
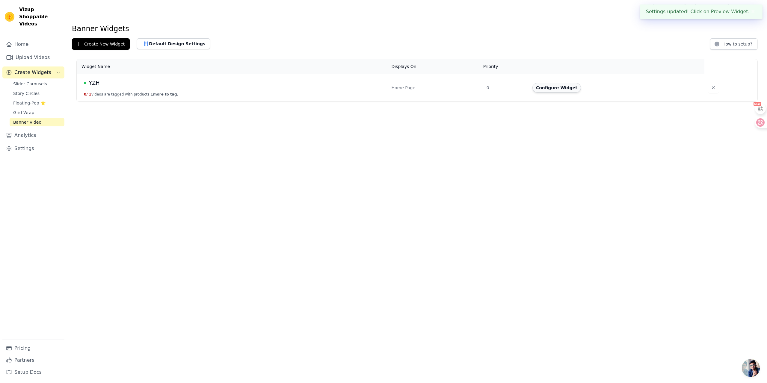
click at [576, 87] on button "Configure Widget" at bounding box center [556, 88] width 49 height 10
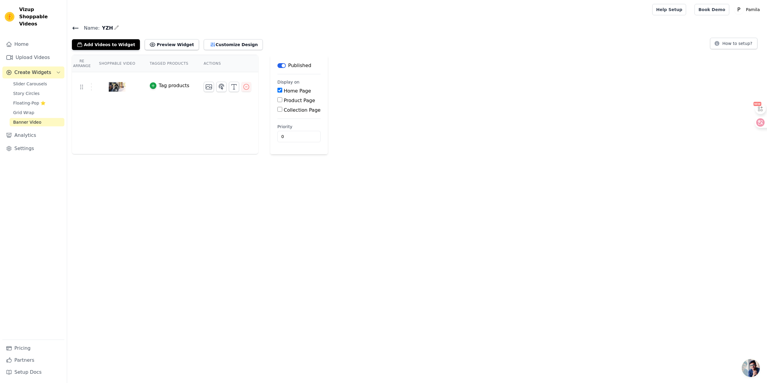
click at [73, 25] on icon at bounding box center [75, 28] width 7 height 7
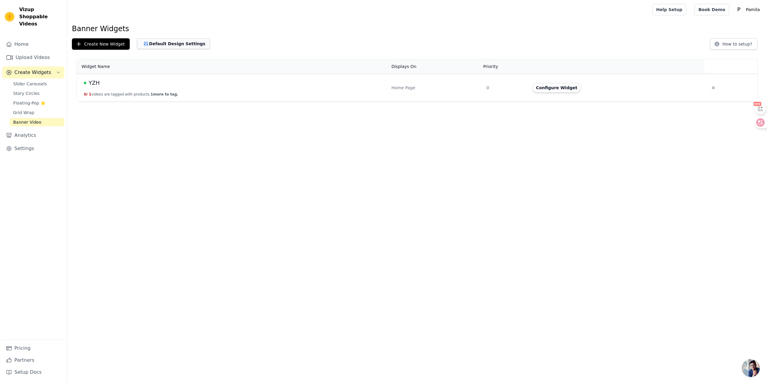
click at [177, 48] on button "Default Design Settings" at bounding box center [173, 43] width 73 height 11
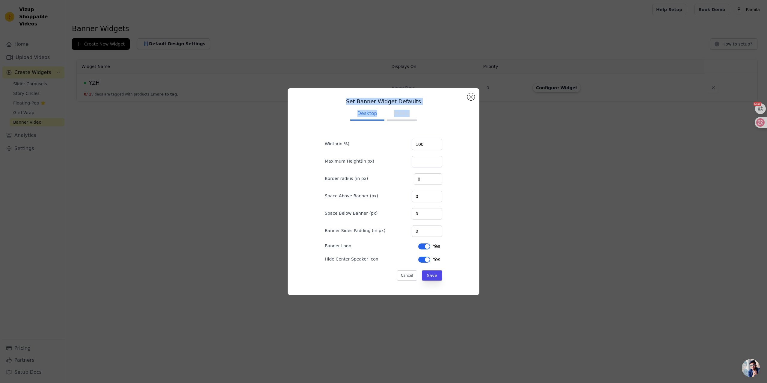
drag, startPoint x: 332, startPoint y: 99, endPoint x: 434, endPoint y: 113, distance: 102.8
click at [434, 113] on div "Set Banner Widget Defaults Desktop Mobile Width(in %) 100 Maximum Height(in px)…" at bounding box center [383, 191] width 137 height 197
click at [434, 113] on ul "Desktop Mobile" at bounding box center [383, 114] width 137 height 18
click at [463, 99] on div "Set Banner Widget Defaults Desktop Mobile Width(in %) 100 Maximum Height(in px)…" at bounding box center [383, 191] width 182 height 197
click at [470, 98] on button "Close modal" at bounding box center [470, 96] width 7 height 7
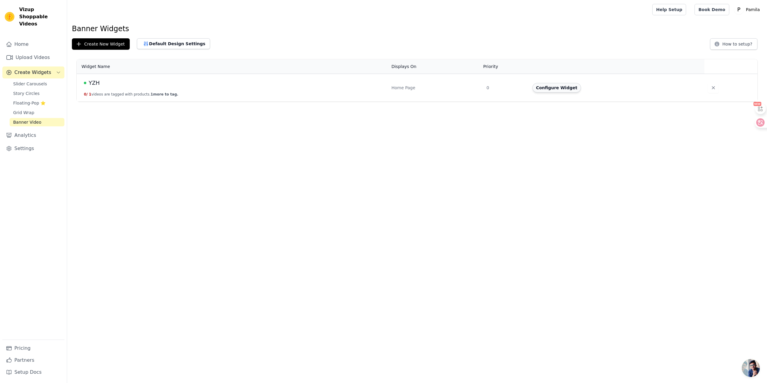
click at [549, 85] on button "Configure Widget" at bounding box center [556, 88] width 49 height 10
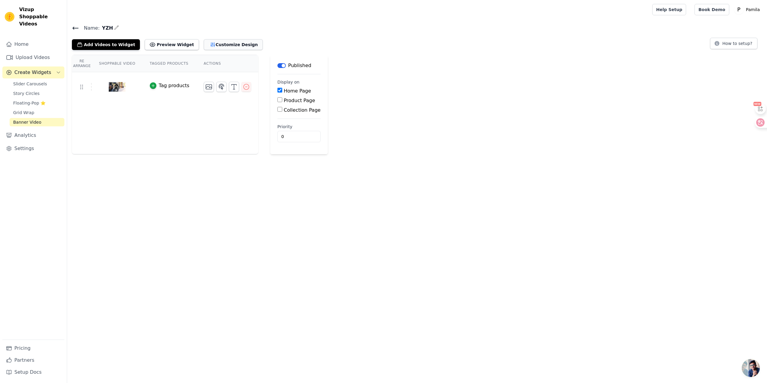
click at [241, 46] on button "Customize Design" at bounding box center [233, 44] width 59 height 11
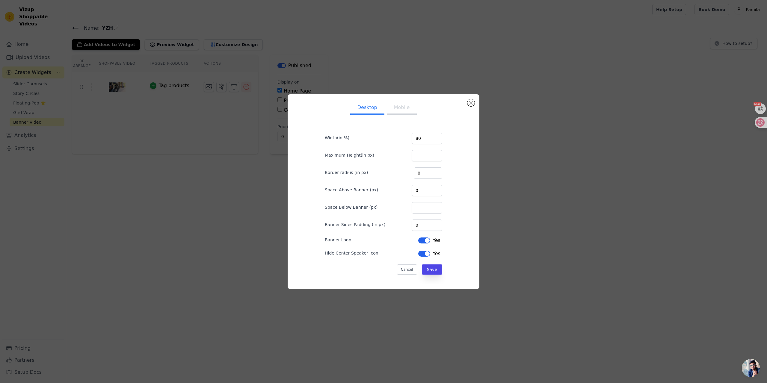
click at [392, 108] on button "Mobile" at bounding box center [402, 108] width 30 height 13
click at [372, 106] on button "Desktop" at bounding box center [367, 108] width 34 height 13
drag, startPoint x: 428, startPoint y: 134, endPoint x: 407, endPoint y: 134, distance: 21.0
click at [412, 134] on div "Width(in %) 80" at bounding box center [383, 137] width 117 height 13
type input "100"
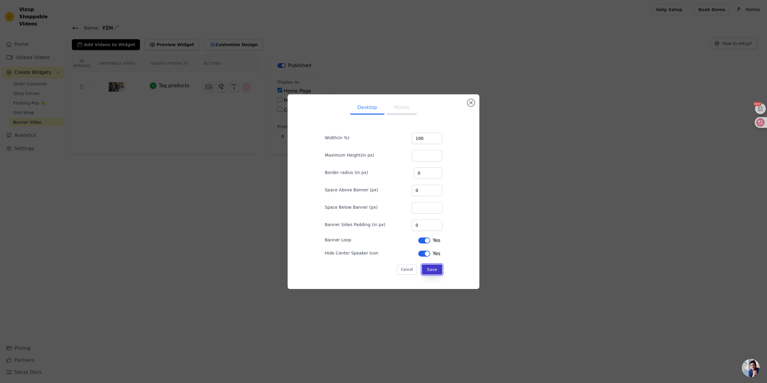
click at [430, 268] on button "Save" at bounding box center [432, 269] width 20 height 10
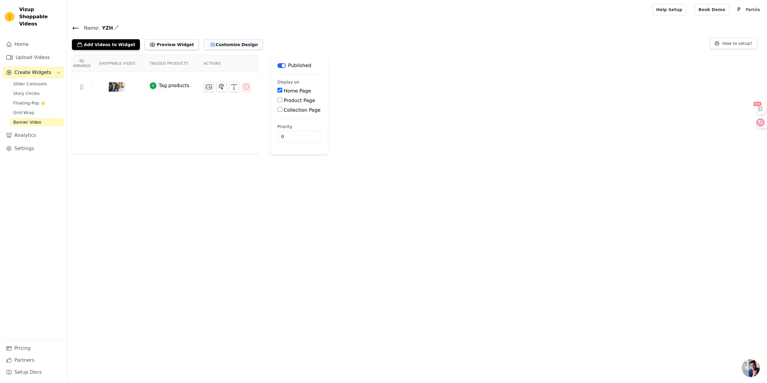
click at [226, 46] on button "Customize Design" at bounding box center [233, 44] width 59 height 11
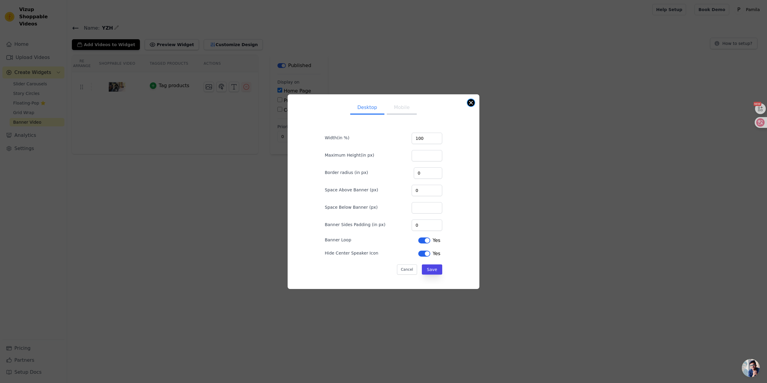
click at [470, 102] on button "Close modal" at bounding box center [470, 102] width 7 height 7
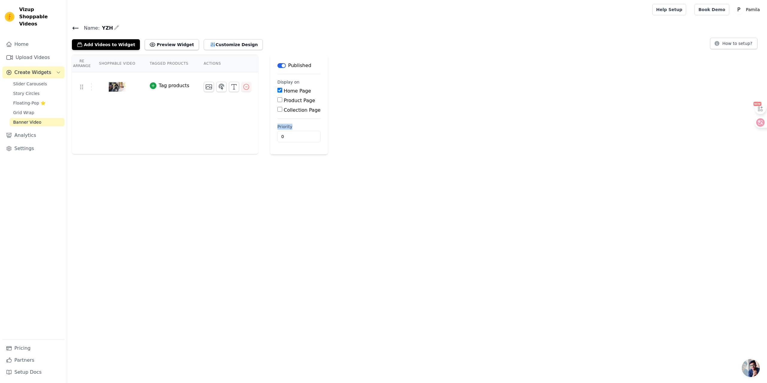
drag, startPoint x: 295, startPoint y: 125, endPoint x: 268, endPoint y: 122, distance: 27.2
click at [270, 122] on main "Label Published Display on Home Page Product Page Collection Page Priority 0" at bounding box center [298, 104] width 57 height 99
click at [289, 132] on div at bounding box center [289, 141] width 123 height 18
click at [346, 142] on icon at bounding box center [347, 141] width 8 height 8
click at [250, 114] on div "Re Arrange Shoppable Video Tagged Products Actions Tag products" at bounding box center [165, 104] width 186 height 99
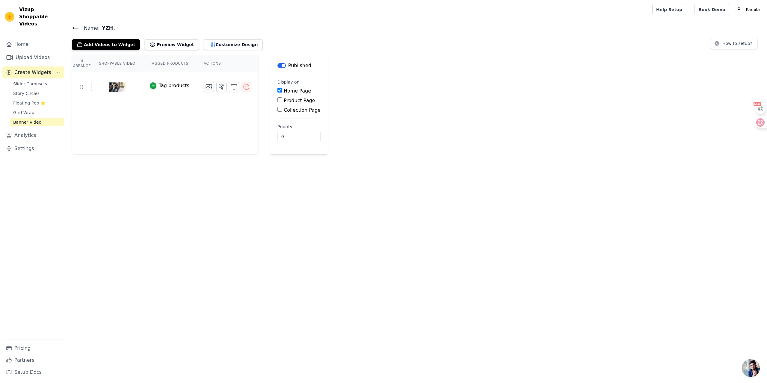
click at [285, 89] on label "Home Page" at bounding box center [297, 91] width 27 height 6
click at [282, 89] on input "Home Page" at bounding box center [279, 90] width 5 height 5
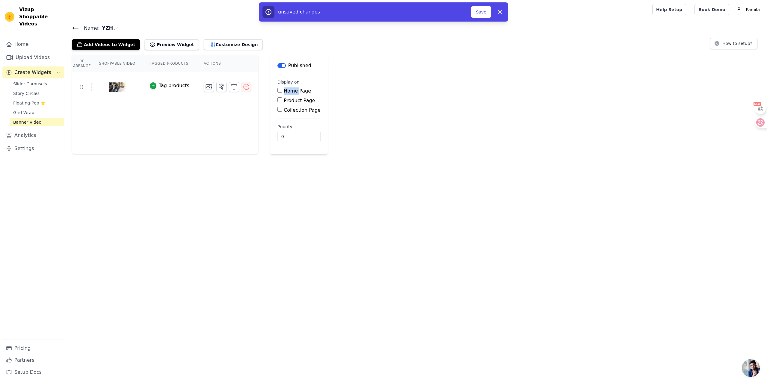
click at [285, 89] on label "Home Page" at bounding box center [297, 91] width 27 height 6
click at [282, 89] on input "Home Page" at bounding box center [279, 90] width 5 height 5
checkbox input "true"
